Goal: Find specific page/section: Find specific page/section

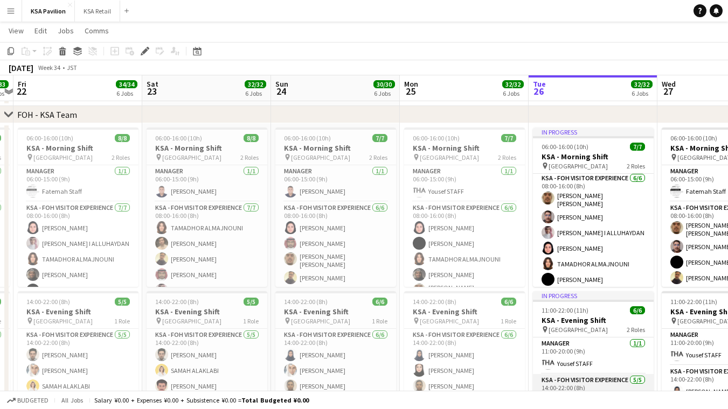
scroll to position [46, 0]
click at [489, 23] on app-page-menu "View Day view expanded Day view collapsed Month view Date picker Jump to today …" at bounding box center [364, 32] width 728 height 20
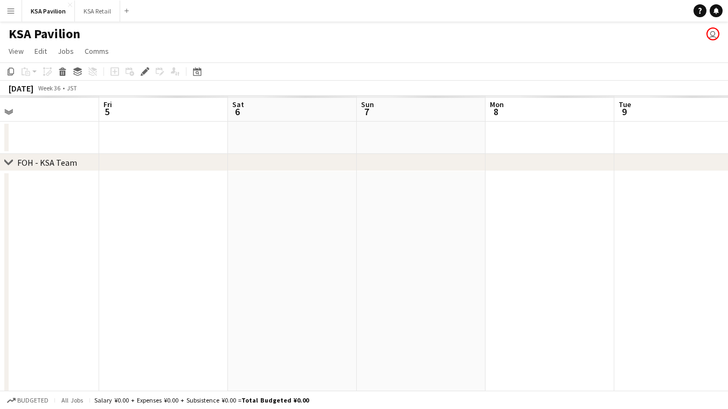
scroll to position [0, 0]
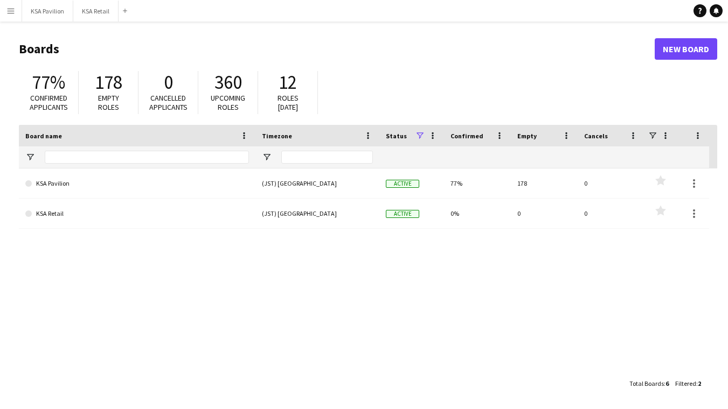
click at [13, 8] on app-icon "Menu" at bounding box center [10, 10] width 9 height 9
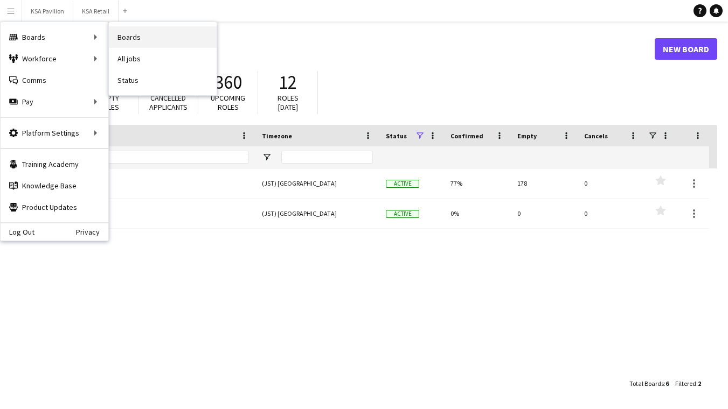
click at [150, 41] on link "Boards" at bounding box center [163, 37] width 108 height 22
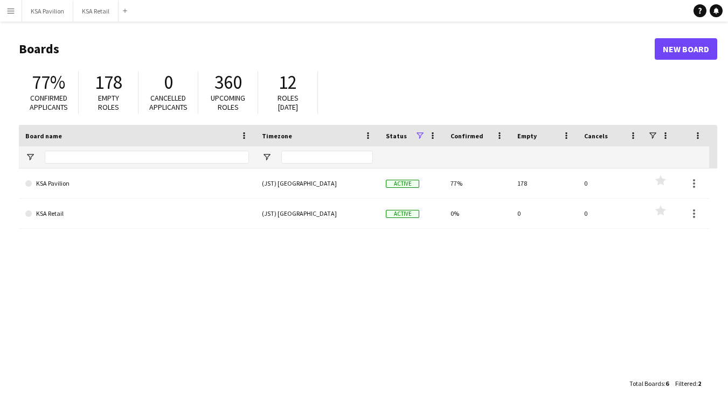
click at [10, 9] on app-icon "Menu" at bounding box center [10, 10] width 9 height 9
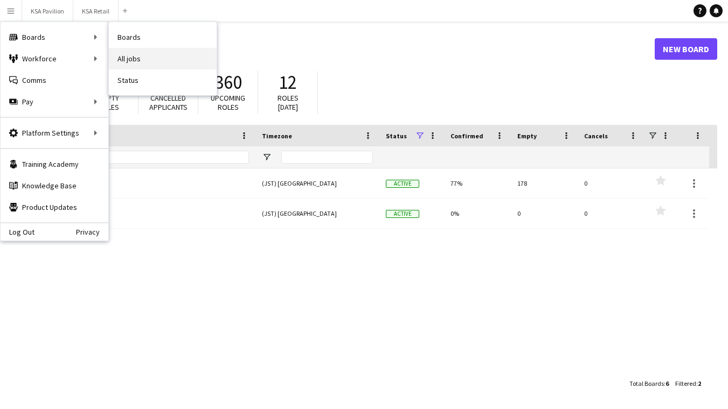
click at [134, 62] on link "All jobs" at bounding box center [163, 59] width 108 height 22
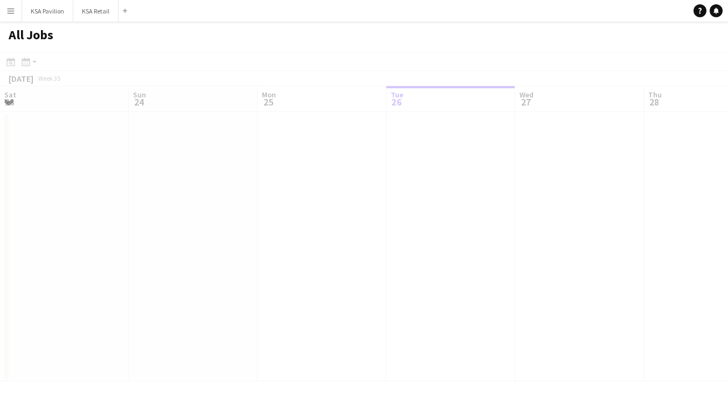
scroll to position [0, 258]
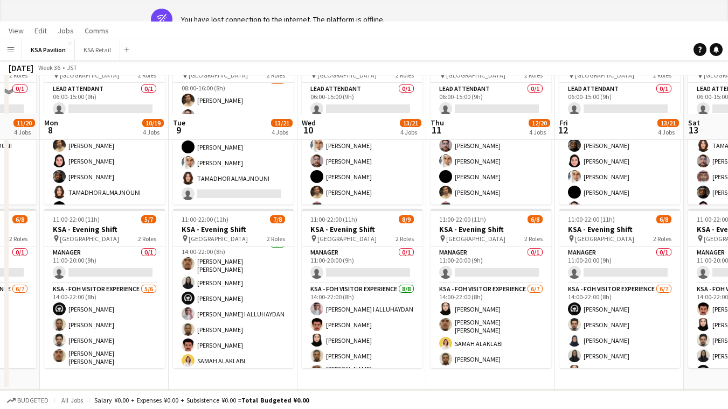
scroll to position [59, 0]
